Goal: Task Accomplishment & Management: Complete application form

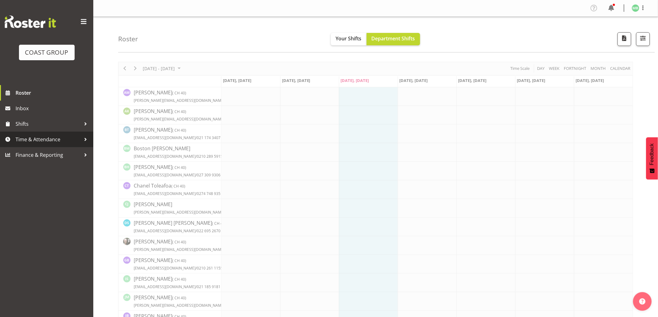
click at [55, 137] on span "Time & Attendance" at bounding box center [48, 139] width 65 height 9
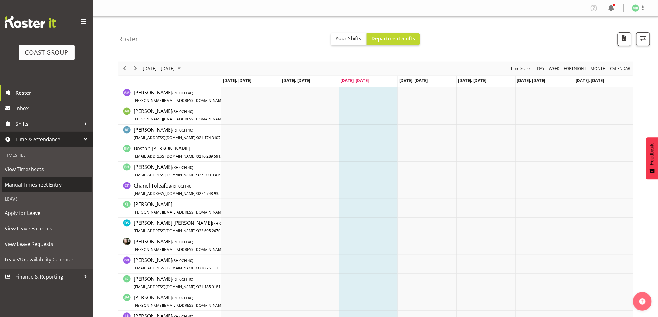
click at [48, 184] on span "Manual Timesheet Entry" at bounding box center [47, 184] width 84 height 9
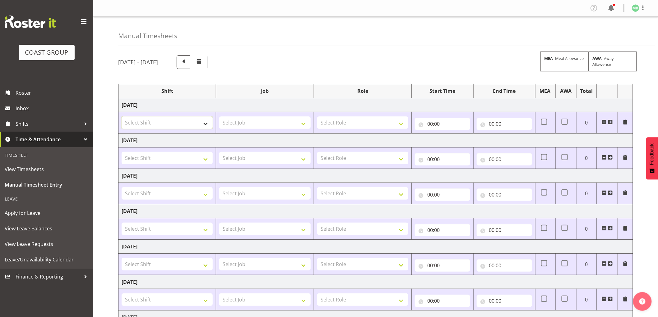
click at [155, 122] on select "Select Shift AKL SIGN ADMIN1 (LEAVE ALONE, DONT MAKE INACTIVE) CD AKL city CD T…" at bounding box center [167, 123] width 91 height 12
select select "16481"
click at [122, 117] on select "Select Shift AKL SIGN ADMIN1 (LEAVE ALONE, DONT MAKE INACTIVE) CD AKL city CD T…" at bounding box center [167, 123] width 91 height 12
click at [237, 122] on select "Select Job 1 Carlton Events 1 [PERSON_NAME][GEOGRAPHIC_DATA] 1 [PERSON_NAME][GE…" at bounding box center [264, 123] width 91 height 12
select select "9464"
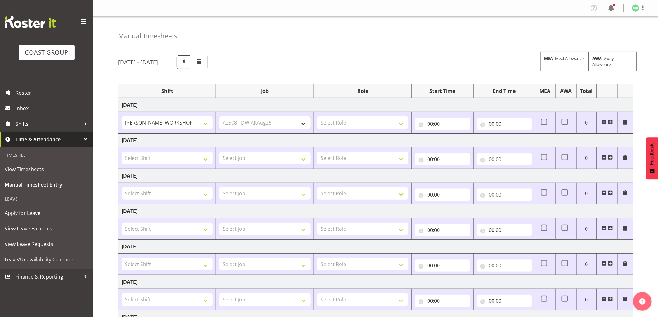
click at [219, 117] on select "Select Job 1 Carlton Events 1 [PERSON_NAME][GEOGRAPHIC_DATA] 1 [PERSON_NAME][GE…" at bounding box center [264, 123] width 91 height 12
click at [353, 122] on select "Select Role FABRICATION DW" at bounding box center [362, 123] width 91 height 12
select select "543"
click at [317, 117] on select "Select Role FABRICATION DW" at bounding box center [362, 123] width 91 height 12
click at [430, 122] on input "00:00" at bounding box center [442, 124] width 55 height 12
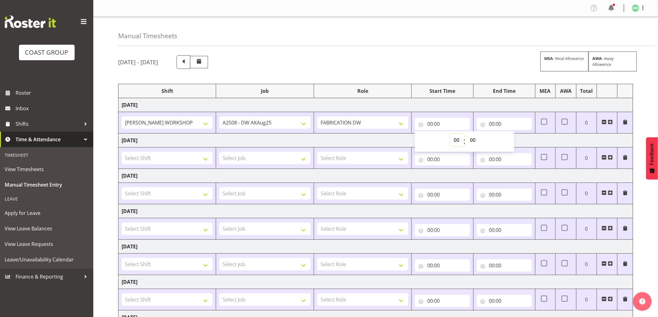
click at [454, 140] on select "00 01 02 03 04 05 06 07 08 09 10 11 12 13 14 15 16 17 18 19 20 21 22 23" at bounding box center [457, 140] width 14 height 12
select select "5"
click at [450, 134] on select "00 01 02 03 04 05 06 07 08 09 10 11 12 13 14 15 16 17 18 19 20 21 22 23" at bounding box center [457, 140] width 14 height 12
type input "05:00"
click at [473, 140] on select "00 01 02 03 04 05 06 07 08 09 10 11 12 13 14 15 16 17 18 19 20 21 22 23 24 25 2…" at bounding box center [473, 140] width 14 height 12
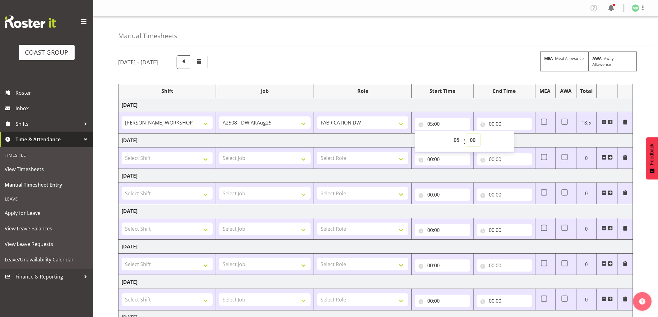
select select "30"
click at [466, 134] on select "00 01 02 03 04 05 06 07 08 09 10 11 12 13 14 15 16 17 18 19 20 21 22 23 24 25 2…" at bounding box center [473, 140] width 14 height 12
type input "05:30"
click at [492, 123] on input "00:00" at bounding box center [504, 124] width 55 height 12
click at [519, 141] on select "00 01 02 03 04 05 06 07 08 09 10 11 12 13 14 15 16 17 18 19 20 21 22 23" at bounding box center [519, 140] width 14 height 12
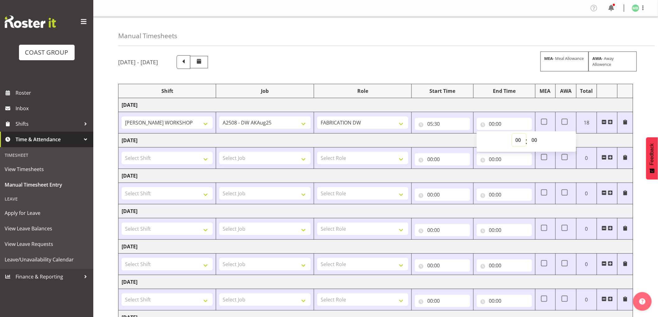
select select "14"
click at [512, 134] on select "00 01 02 03 04 05 06 07 08 09 10 11 12 13 14 15 16 17 18 19 20 21 22 23" at bounding box center [519, 140] width 14 height 12
type input "14:00"
click at [535, 140] on select "00 01 02 03 04 05 06 07 08 09 10 11 12 13 14 15 16 17 18 19 20 21 22 23 24 25 2…" at bounding box center [535, 140] width 14 height 12
select select "30"
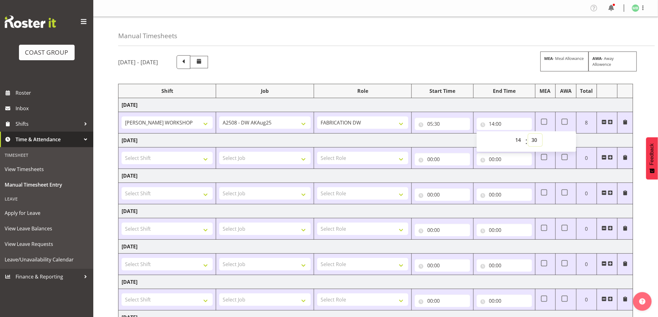
click at [528, 134] on select "00 01 02 03 04 05 06 07 08 09 10 11 12 13 14 15 16 17 18 19 20 21 22 23 24 25 2…" at bounding box center [535, 140] width 14 height 12
type input "14:30"
click at [648, 62] on div "[DATE] - [DATE] MEA - Meal Allowance AWA - Away Allowence Shift Job Role Start …" at bounding box center [388, 216] width 540 height 330
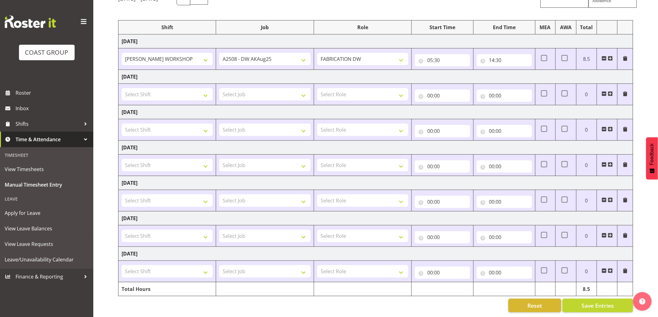
scroll to position [70, 0]
click at [593, 302] on span "Save Entries" at bounding box center [597, 306] width 32 height 8
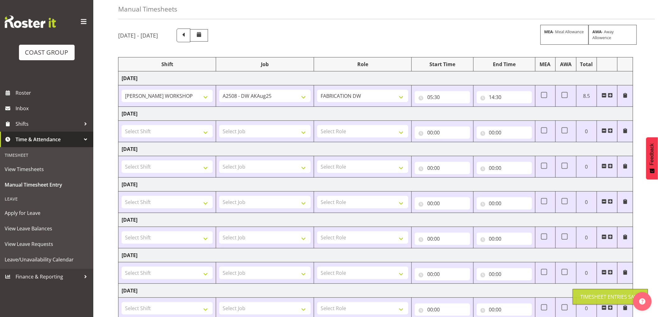
scroll to position [0, 0]
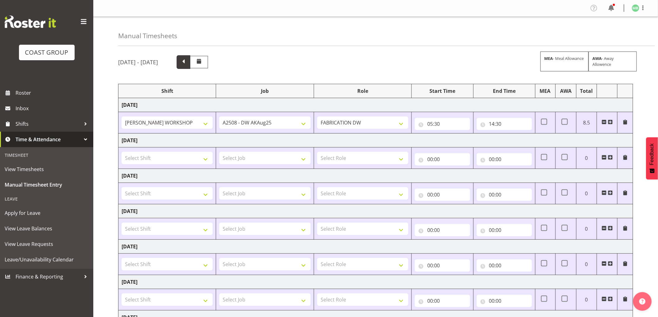
click at [187, 62] on span at bounding box center [183, 62] width 8 height 8
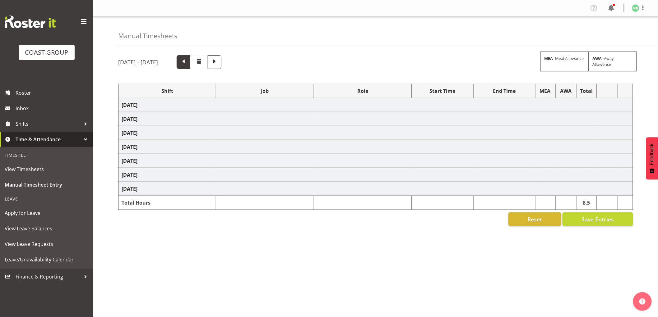
select select "16481"
select select "9464"
select select "16481"
select select "9464"
select select "16481"
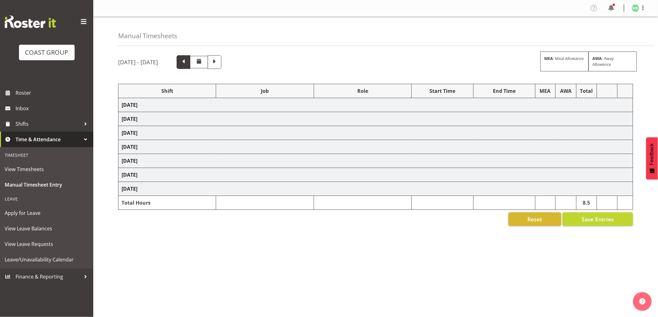
select select "9464"
select select "16481"
select select "9464"
select select "16481"
select select "9464"
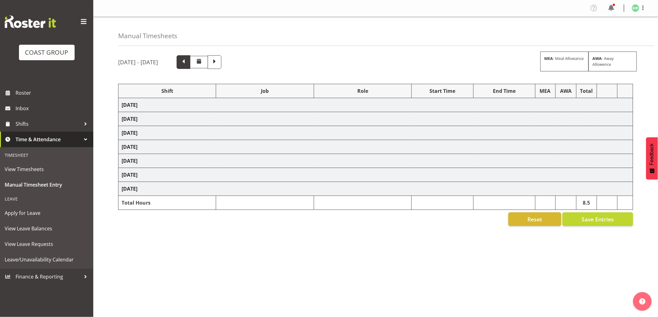
select select "16481"
select select "9464"
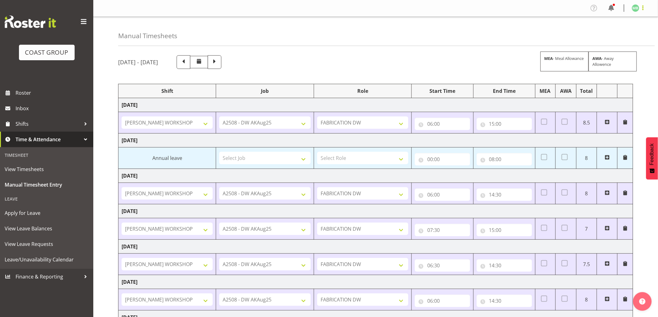
click at [644, 6] on span at bounding box center [642, 7] width 7 height 7
click at [619, 32] on link "Log Out" at bounding box center [617, 32] width 60 height 11
